Goal: Find specific page/section: Find specific page/section

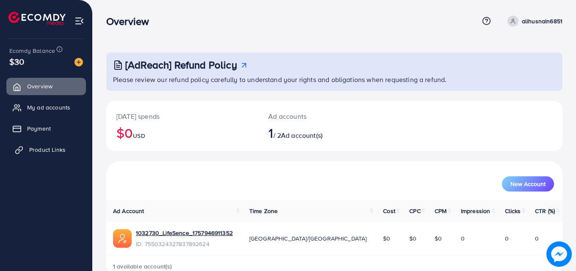
click at [57, 146] on span "Product Links" at bounding box center [47, 150] width 36 height 8
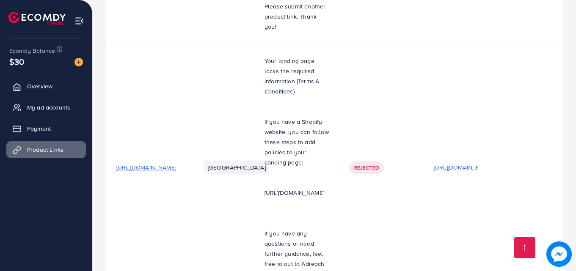
scroll to position [335, 0]
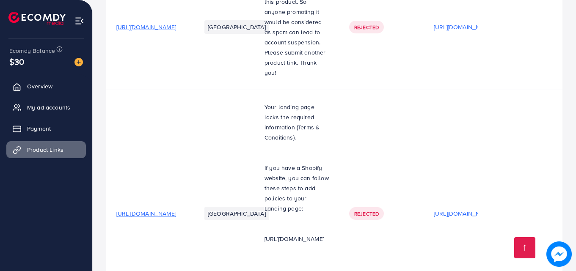
scroll to position [335, 0]
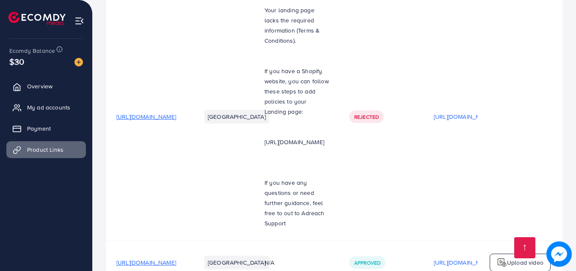
click at [176, 259] on span "[URL][DOMAIN_NAME]" at bounding box center [146, 263] width 60 height 8
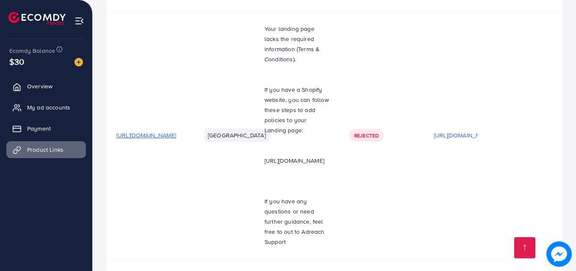
scroll to position [335, 0]
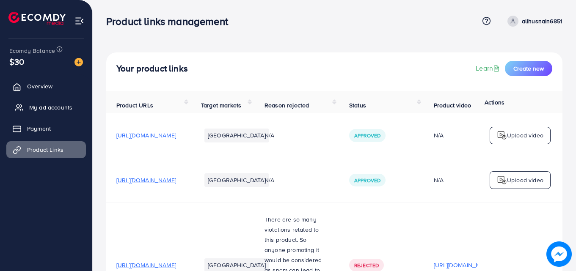
click at [47, 110] on span "My ad accounts" at bounding box center [50, 107] width 43 height 8
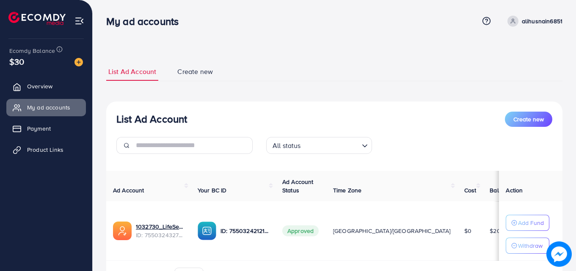
scroll to position [51, 0]
